Goal: Task Accomplishment & Management: Use online tool/utility

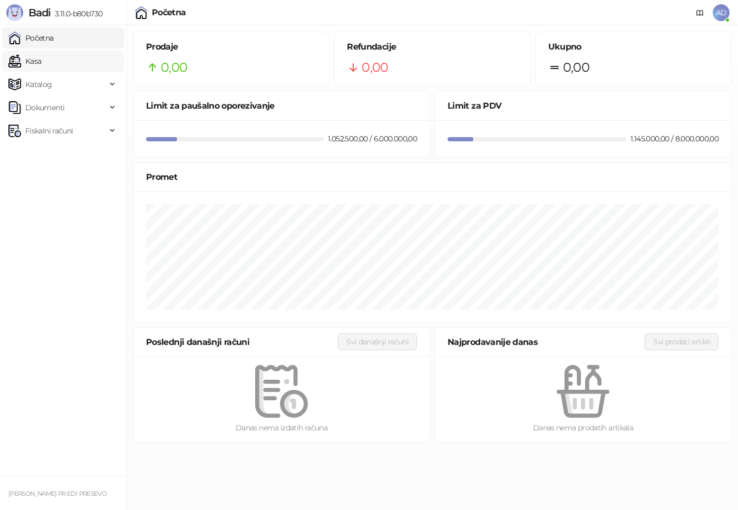
click at [41, 65] on link "Kasa" at bounding box center [24, 61] width 33 height 21
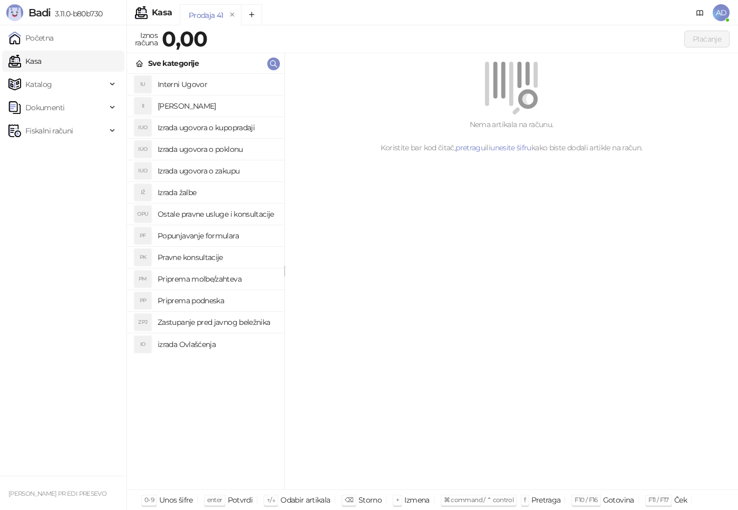
click at [226, 132] on h4 "Izrada ugovora o kupopradaji" at bounding box center [217, 127] width 118 height 17
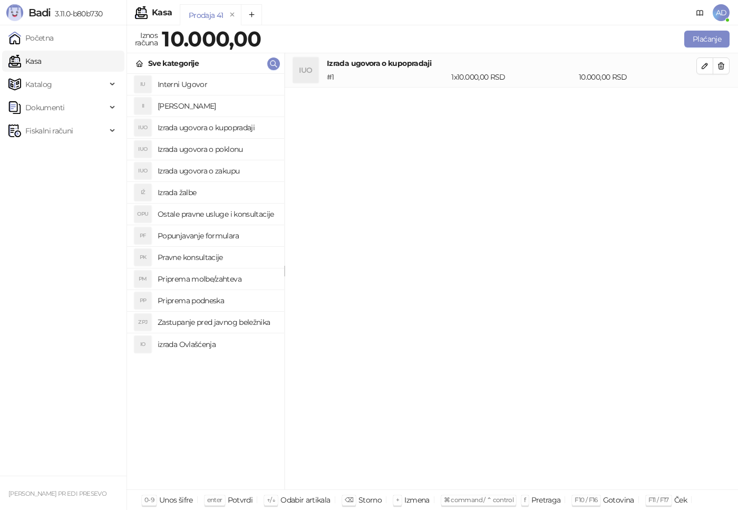
click at [192, 304] on h4 "Priprema podneska" at bounding box center [217, 300] width 118 height 17
click at [182, 238] on h4 "Popunjavanje formulara" at bounding box center [217, 235] width 118 height 17
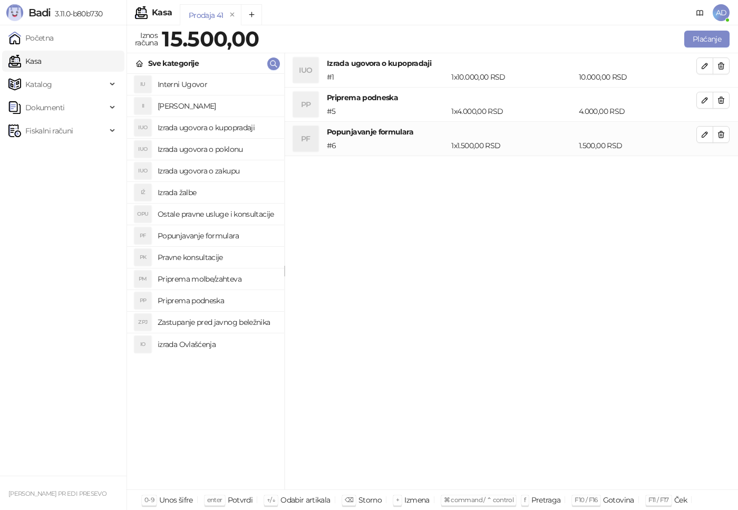
click at [209, 216] on h4 "Ostale pravne usluge i konsultacije" at bounding box center [217, 214] width 118 height 17
